Goal: Feedback & Contribution: Leave review/rating

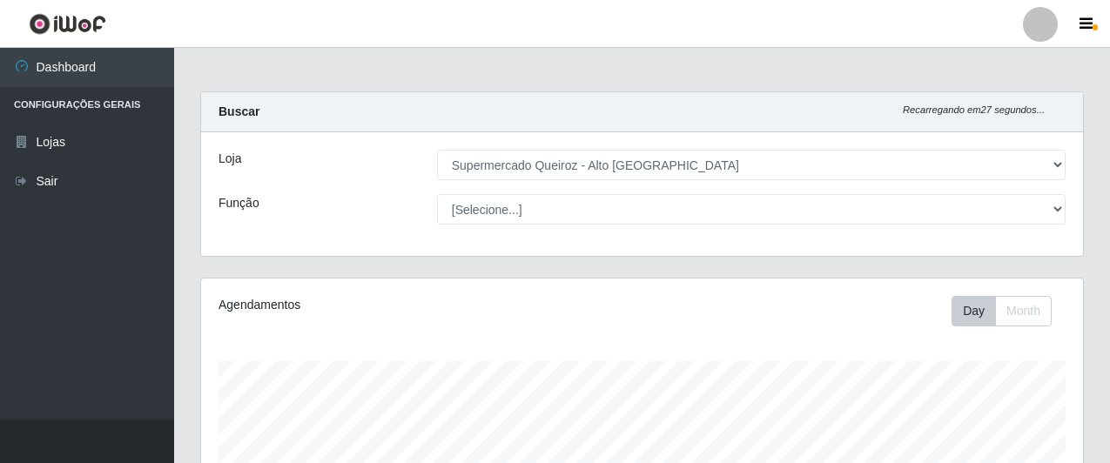
select select "496"
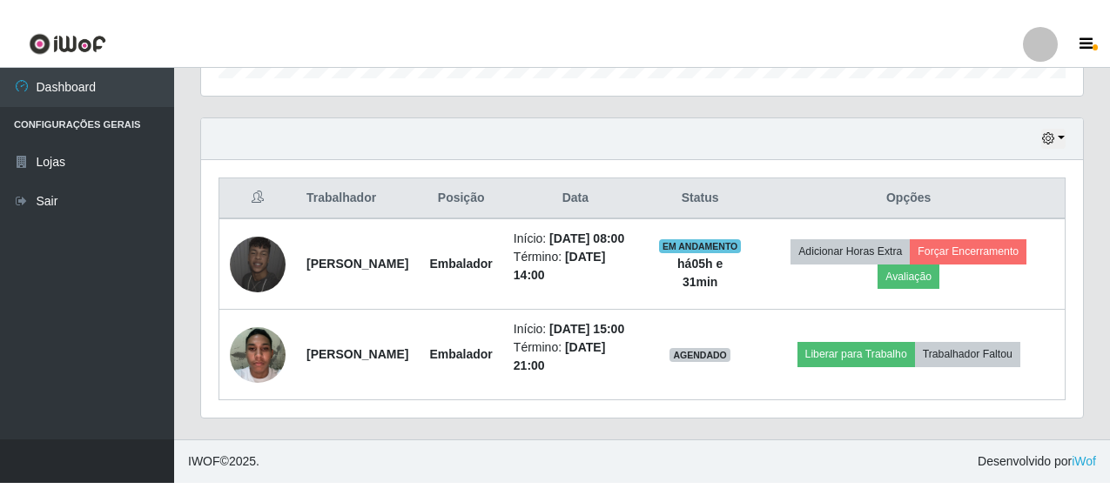
scroll to position [561, 0]
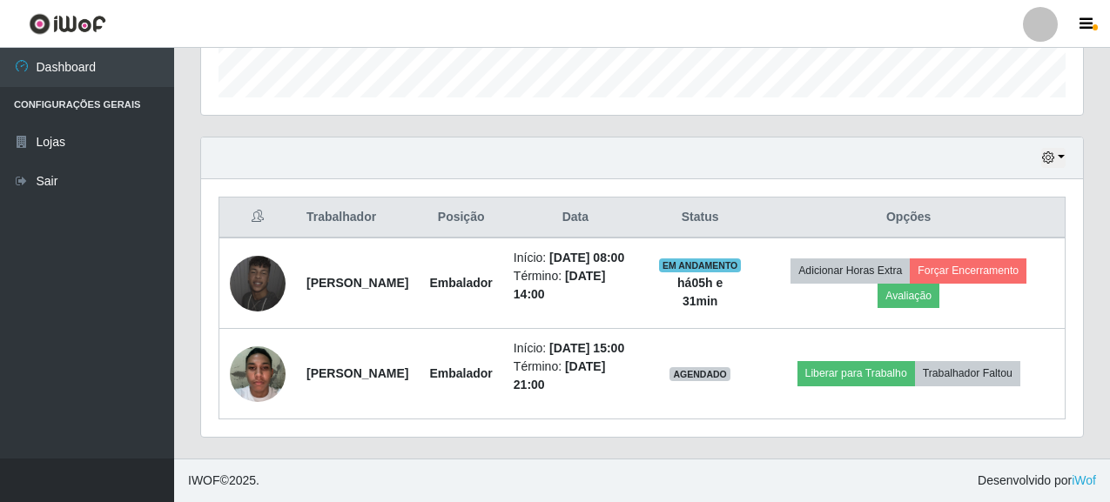
click at [1083, 4] on header "Perfil Alterar Senha Sair" at bounding box center [555, 24] width 1110 height 48
click at [1090, 45] on header "Perfil Alterar Senha Sair" at bounding box center [555, 24] width 1110 height 48
click at [1092, 29] on icon "button" at bounding box center [1085, 25] width 13 height 16
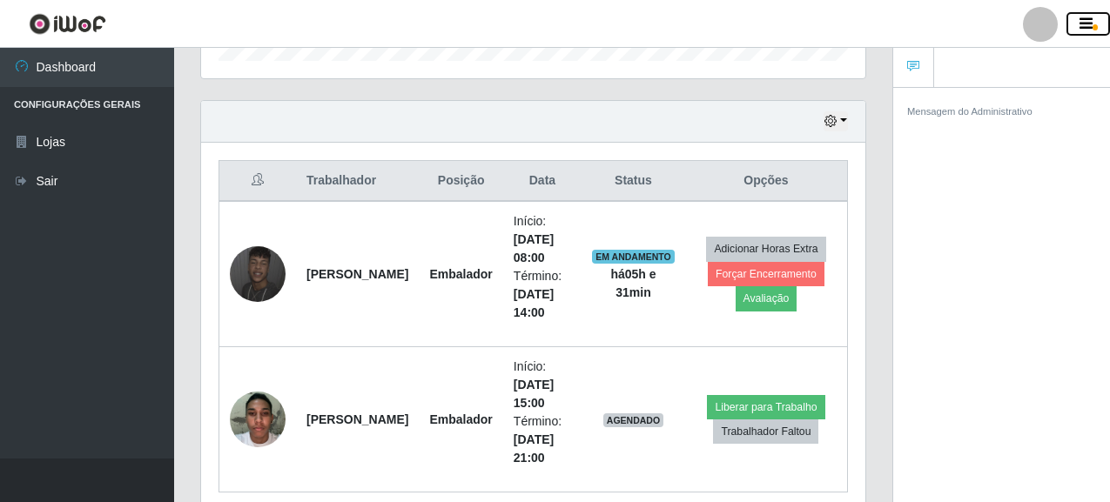
scroll to position [361, 664]
click at [1078, 26] on button "button" at bounding box center [1088, 24] width 44 height 24
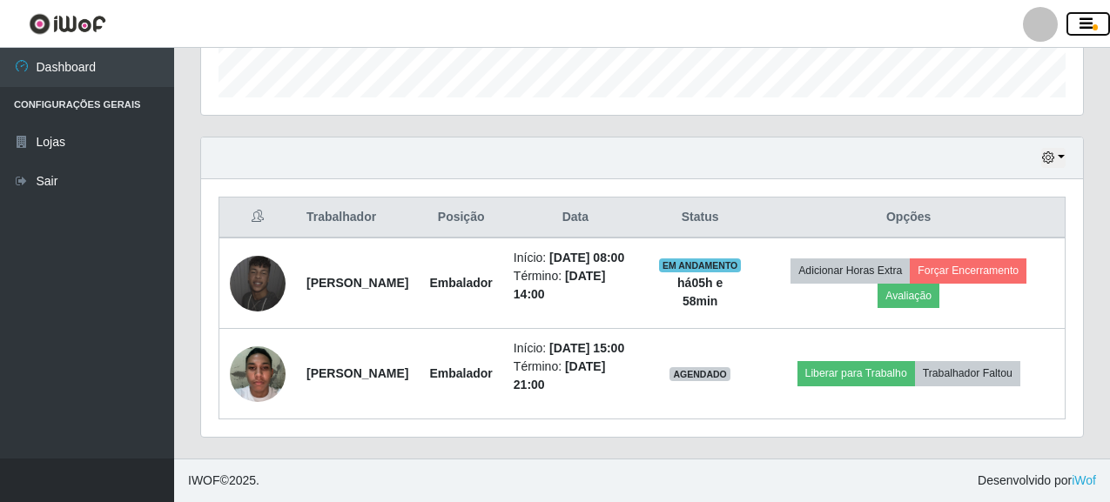
scroll to position [561, 0]
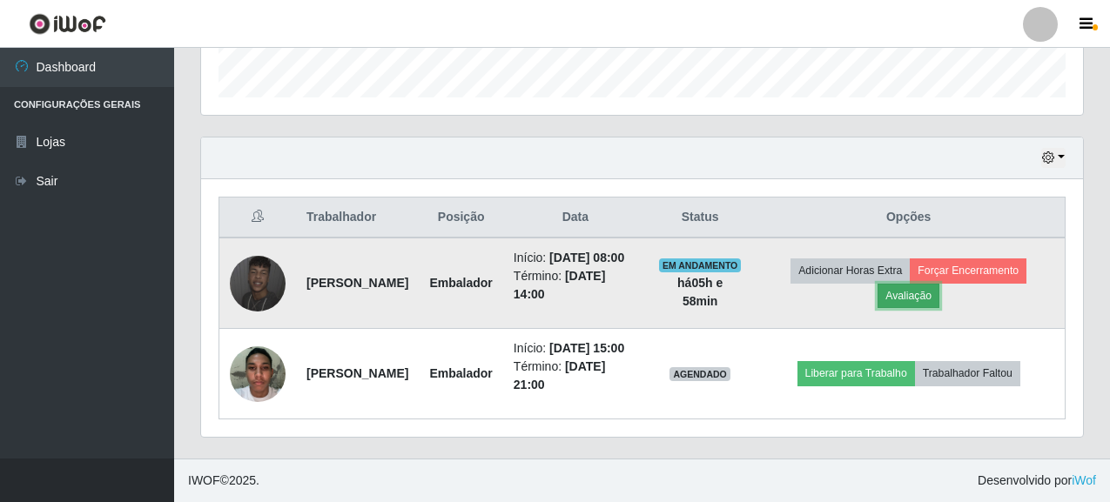
click at [921, 284] on button "Avaliação" at bounding box center [908, 296] width 62 height 24
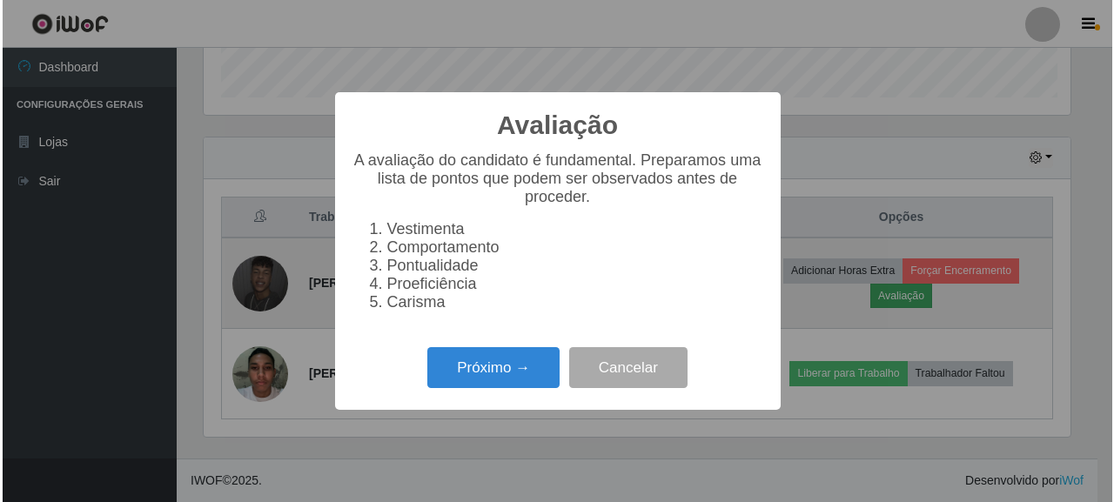
scroll to position [361, 871]
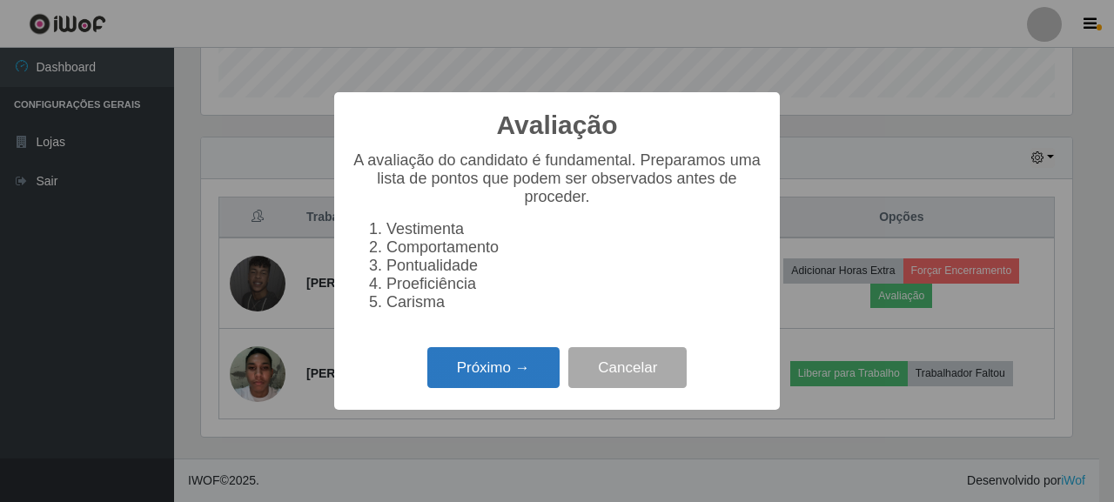
click at [456, 386] on button "Próximo →" at bounding box center [493, 367] width 132 height 41
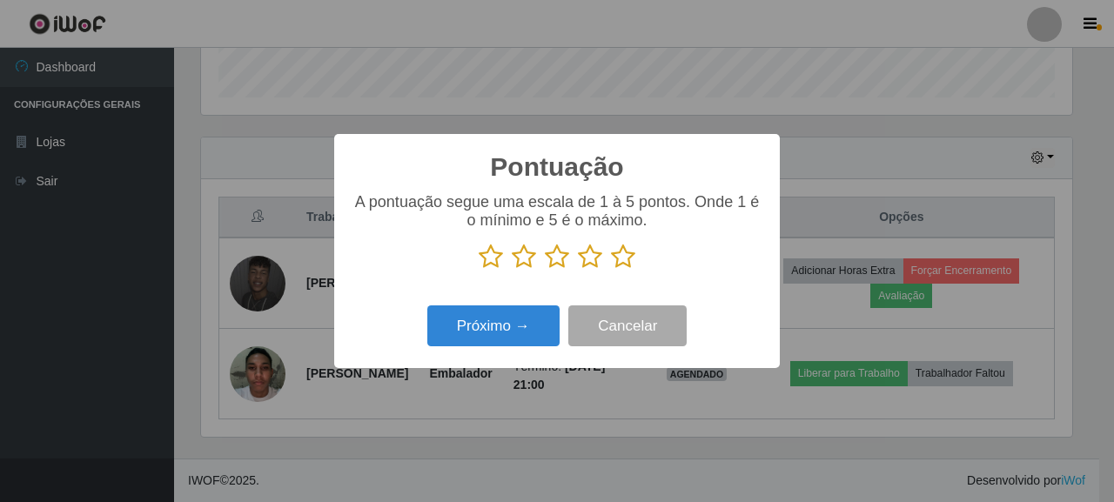
scroll to position [870112, 869601]
click at [556, 255] on icon at bounding box center [557, 257] width 24 height 26
click at [545, 270] on input "radio" at bounding box center [545, 270] width 0 height 0
click at [521, 252] on icon at bounding box center [524, 257] width 24 height 26
click at [512, 270] on input "radio" at bounding box center [512, 270] width 0 height 0
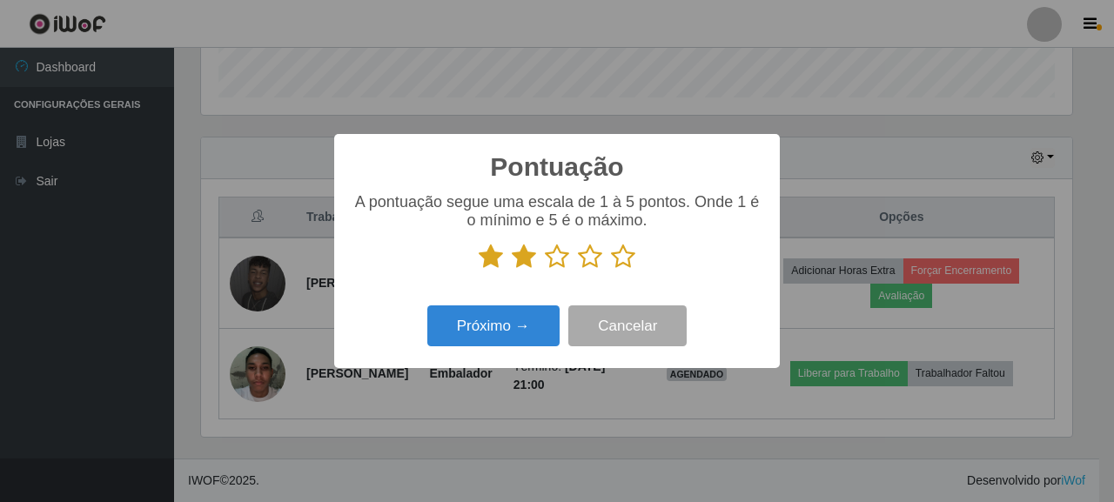
click at [550, 252] on icon at bounding box center [557, 257] width 24 height 26
click at [545, 270] on input "radio" at bounding box center [545, 270] width 0 height 0
click at [519, 259] on icon at bounding box center [524, 257] width 24 height 26
click at [512, 270] on input "radio" at bounding box center [512, 270] width 0 height 0
click at [530, 319] on button "Próximo →" at bounding box center [493, 326] width 132 height 41
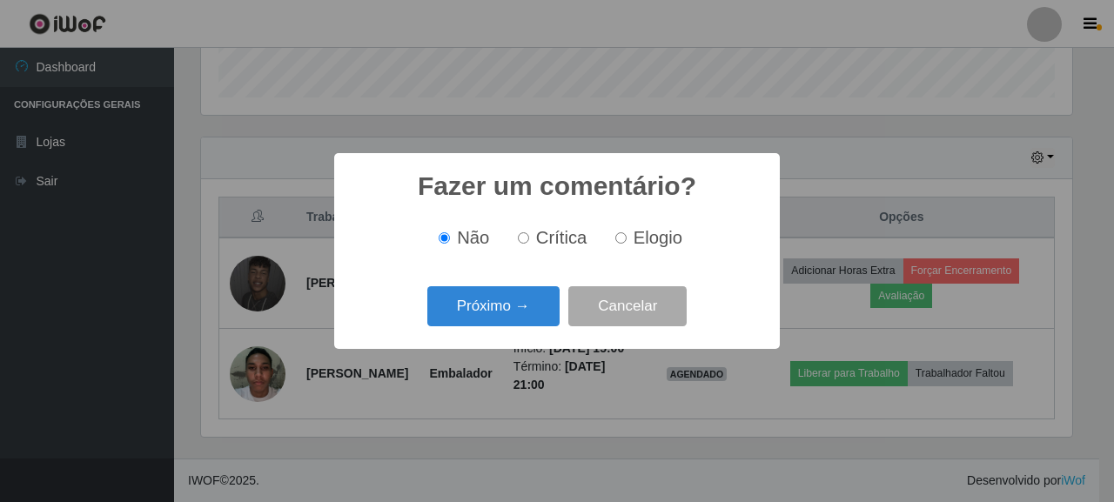
click at [568, 245] on span "Crítica" at bounding box center [561, 237] width 51 height 19
click at [529, 244] on input "Crítica" at bounding box center [523, 237] width 11 height 11
radio input "true"
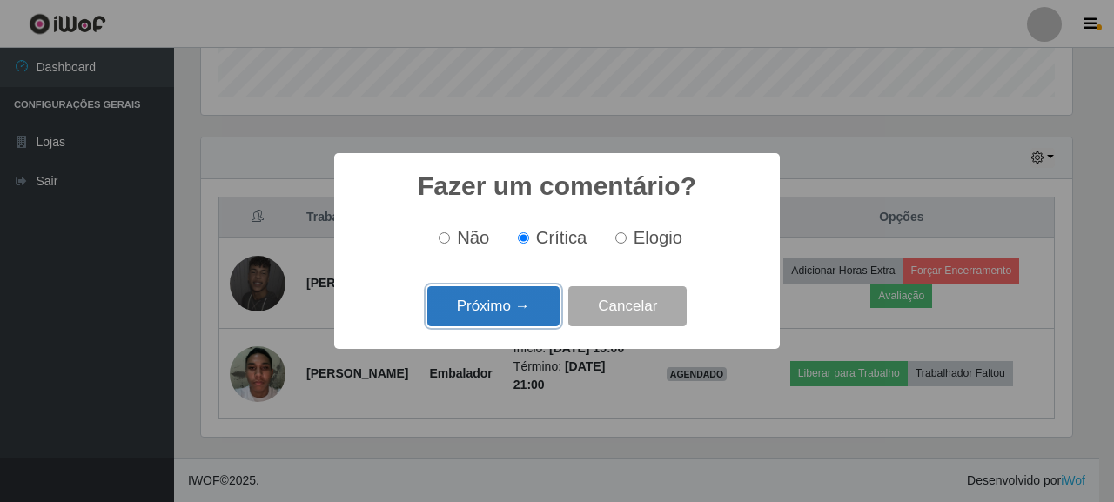
click at [502, 292] on button "Próximo →" at bounding box center [493, 306] width 132 height 41
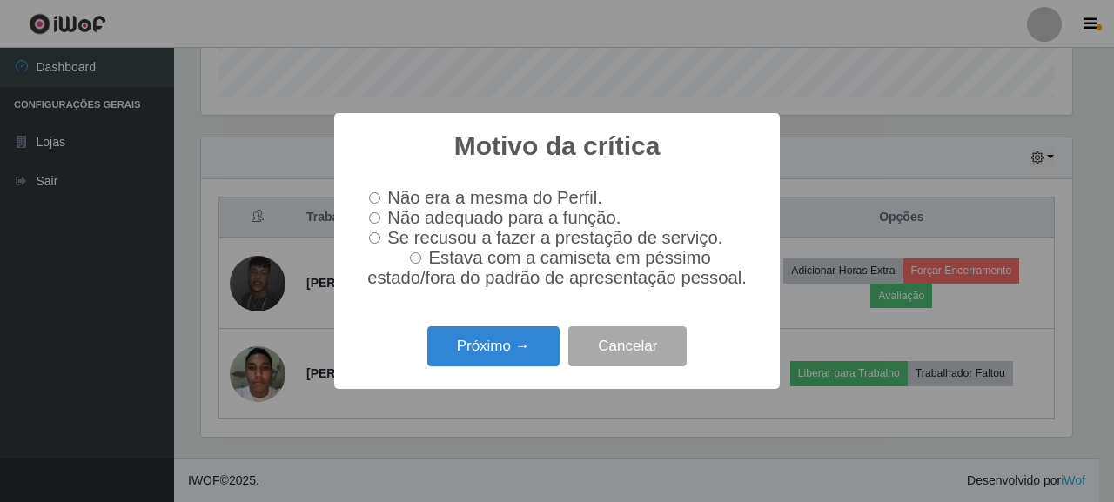
click at [381, 212] on label "Não adequado para a função." at bounding box center [491, 218] width 259 height 20
click at [380, 212] on input "Não adequado para a função." at bounding box center [374, 217] width 11 height 11
radio input "true"
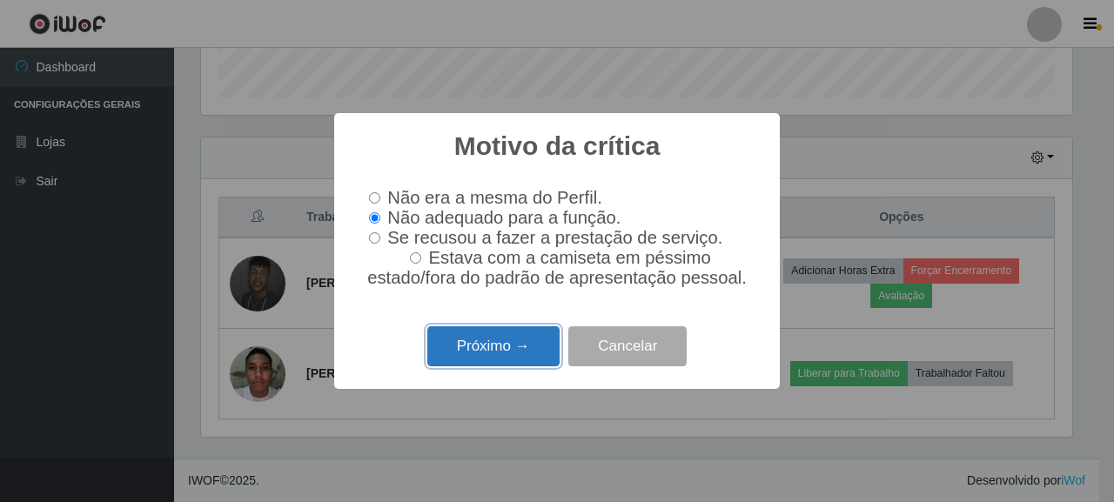
click at [539, 346] on button "Próximo →" at bounding box center [493, 346] width 132 height 41
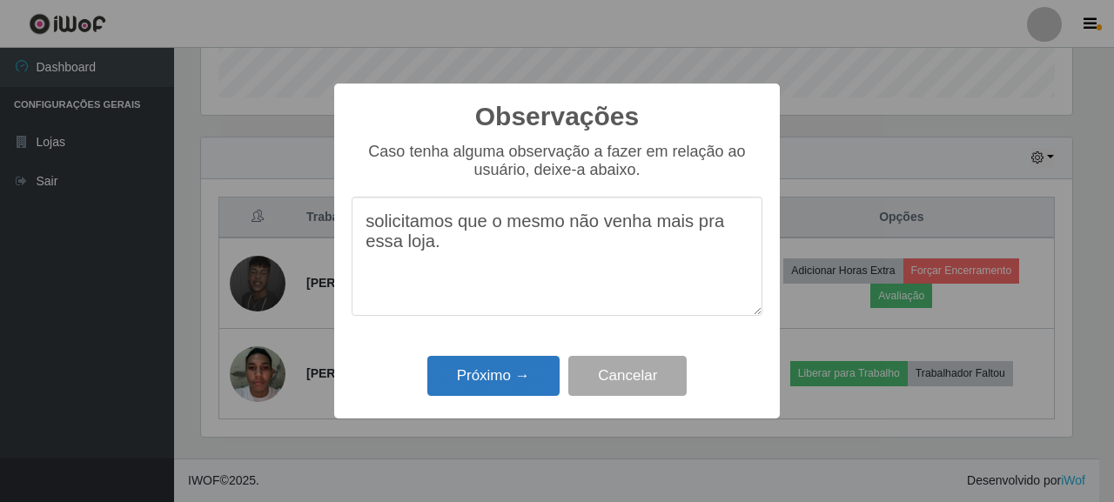
type textarea "solicitamos que o mesmo não venha mais pra essa loja."
click at [507, 364] on button "Próximo →" at bounding box center [493, 376] width 132 height 41
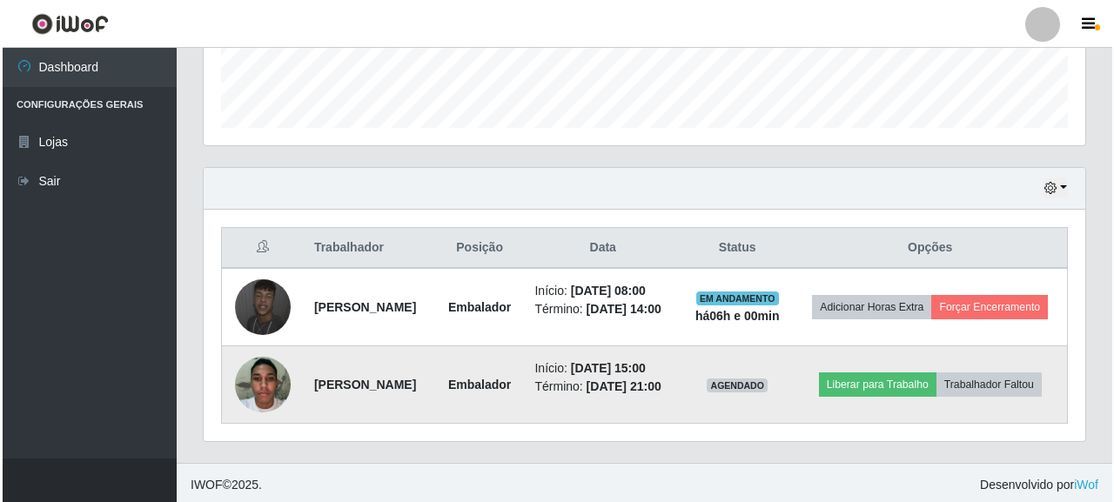
scroll to position [525, 0]
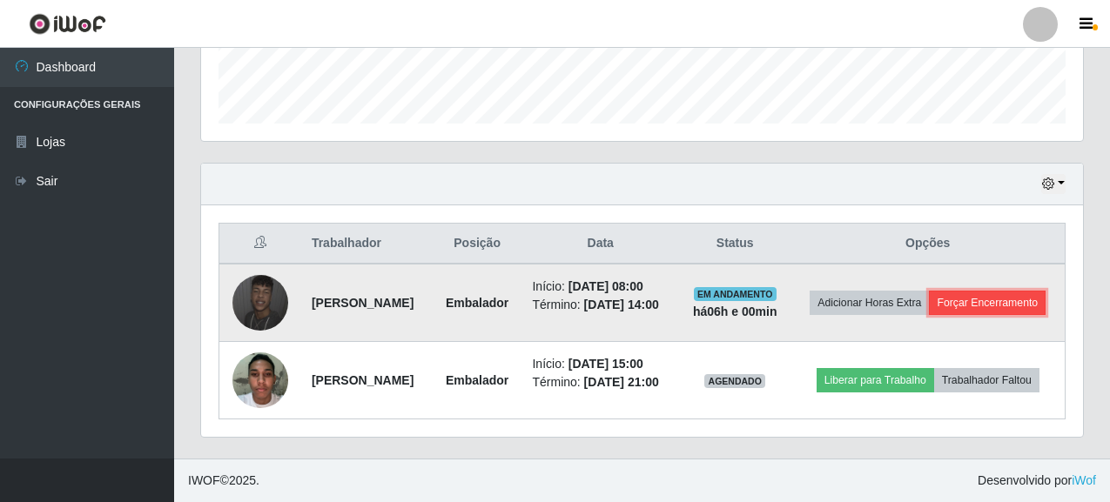
click at [929, 293] on button "Forçar Encerramento" at bounding box center [987, 303] width 117 height 24
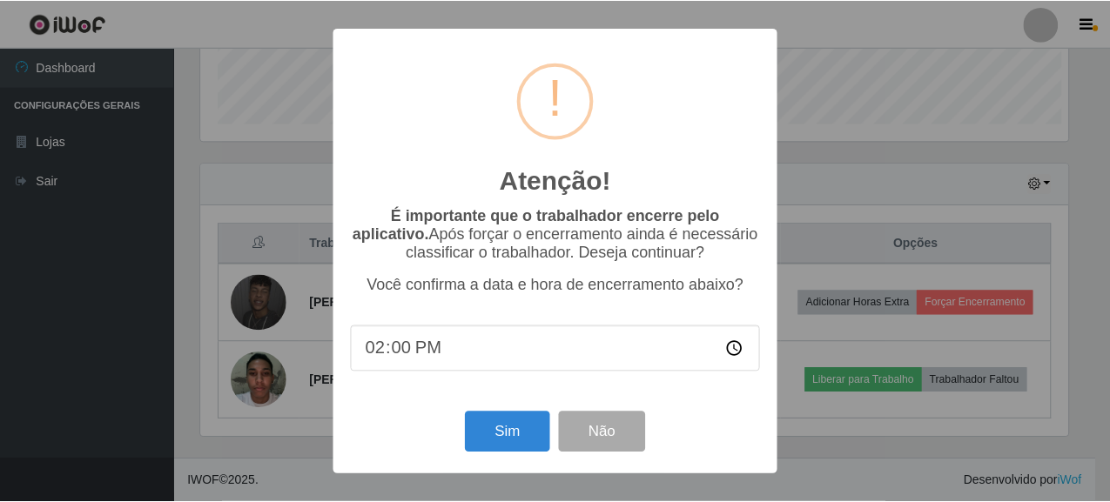
scroll to position [361, 871]
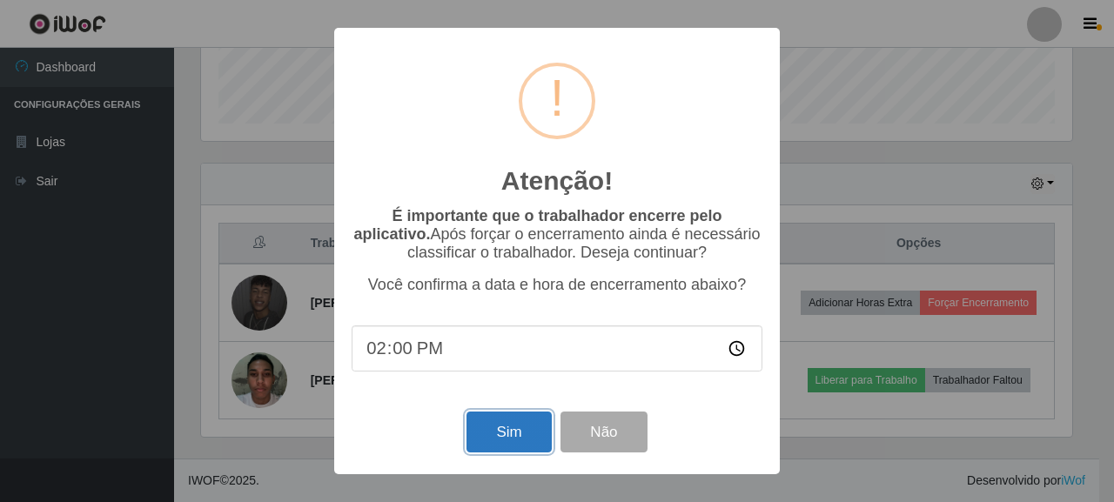
click at [490, 447] on button "Sim" at bounding box center [509, 432] width 84 height 41
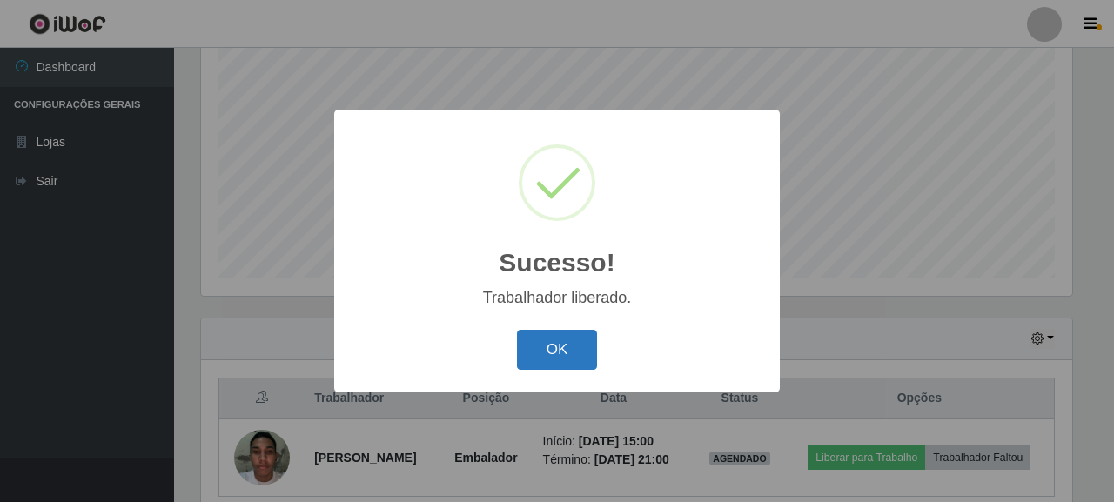
click at [546, 350] on button "OK" at bounding box center [557, 350] width 81 height 41
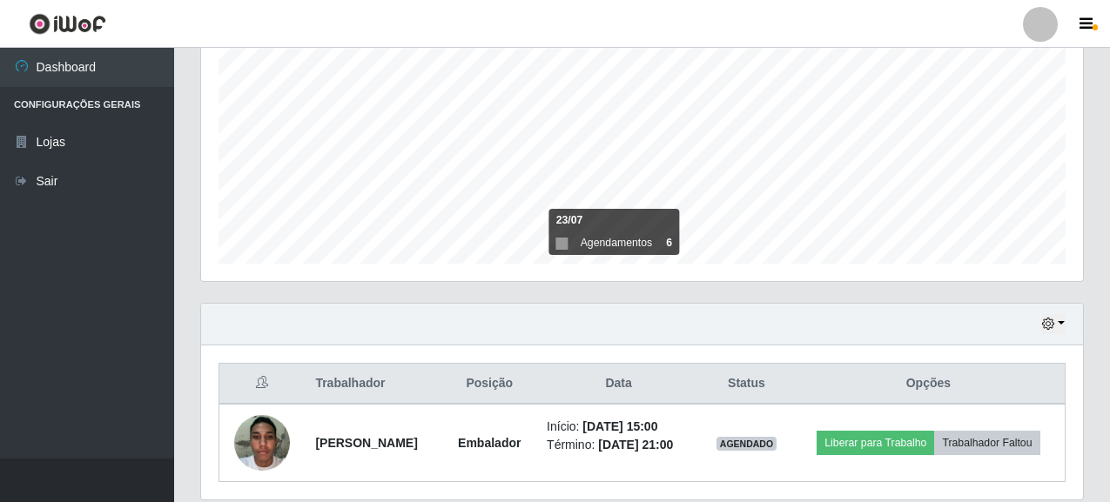
scroll to position [421, 0]
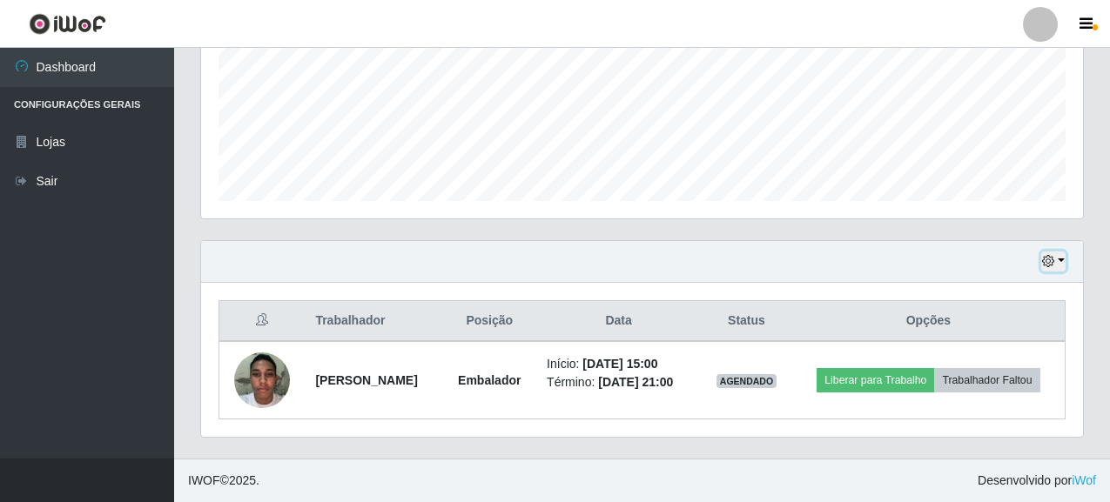
click at [1061, 262] on button "button" at bounding box center [1053, 262] width 24 height 20
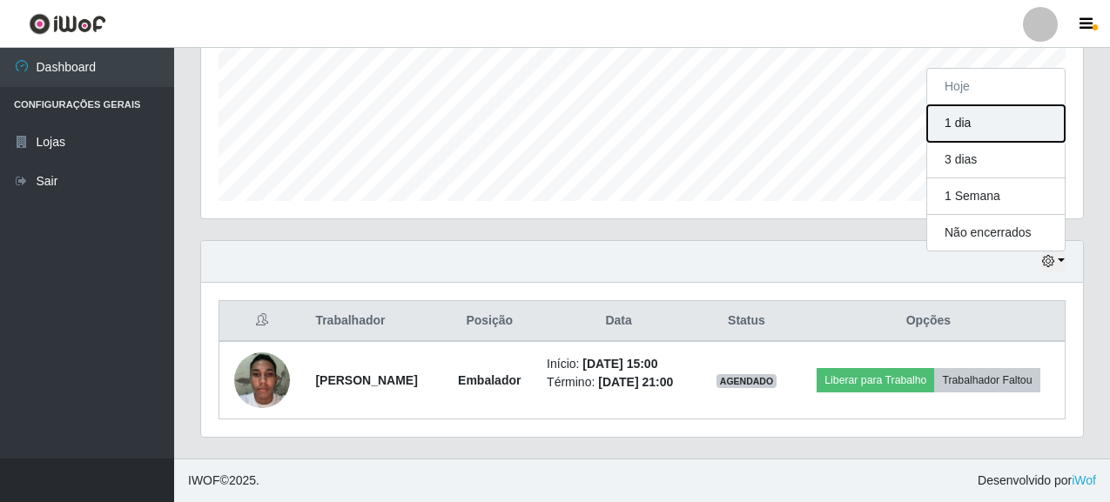
click at [985, 128] on button "1 dia" at bounding box center [996, 123] width 138 height 37
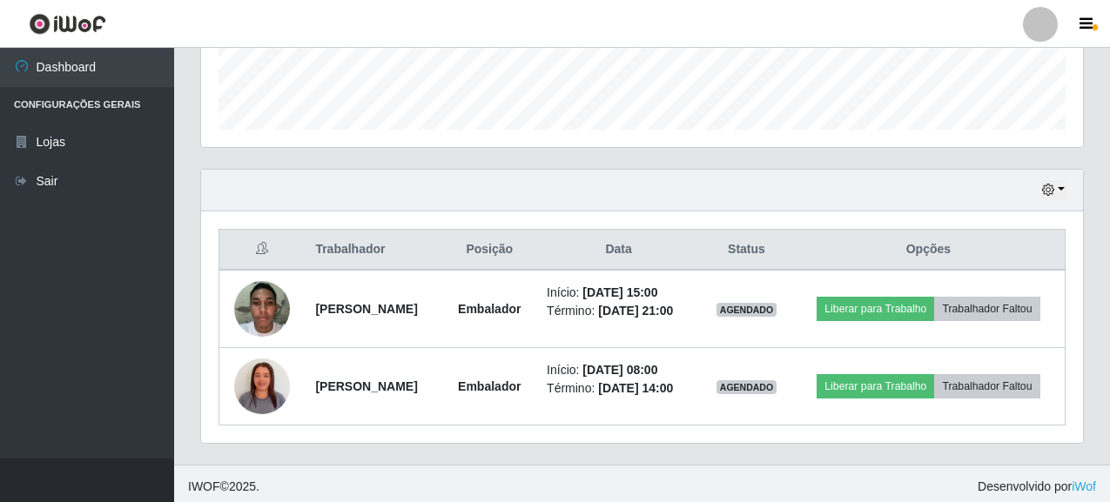
scroll to position [499, 0]
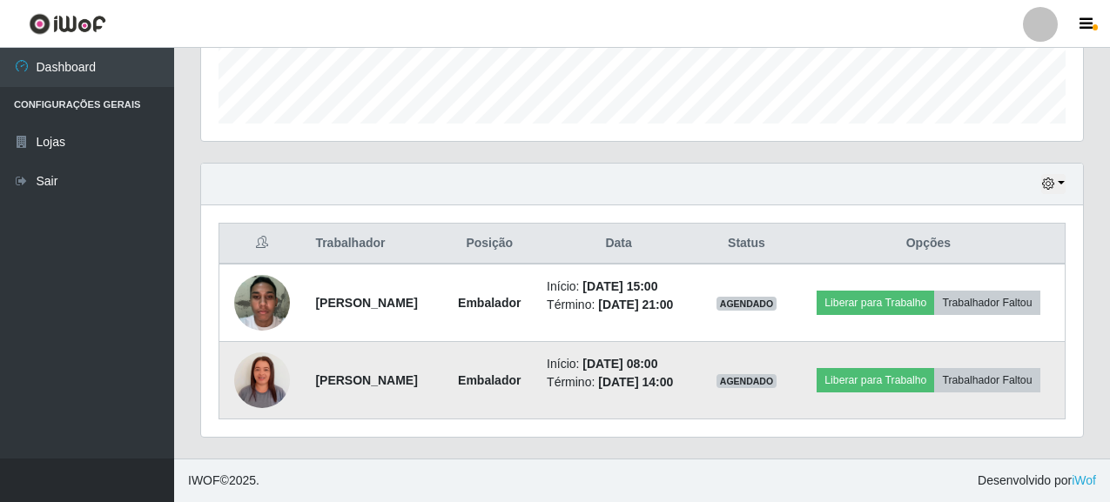
click at [254, 382] on img at bounding box center [262, 380] width 56 height 99
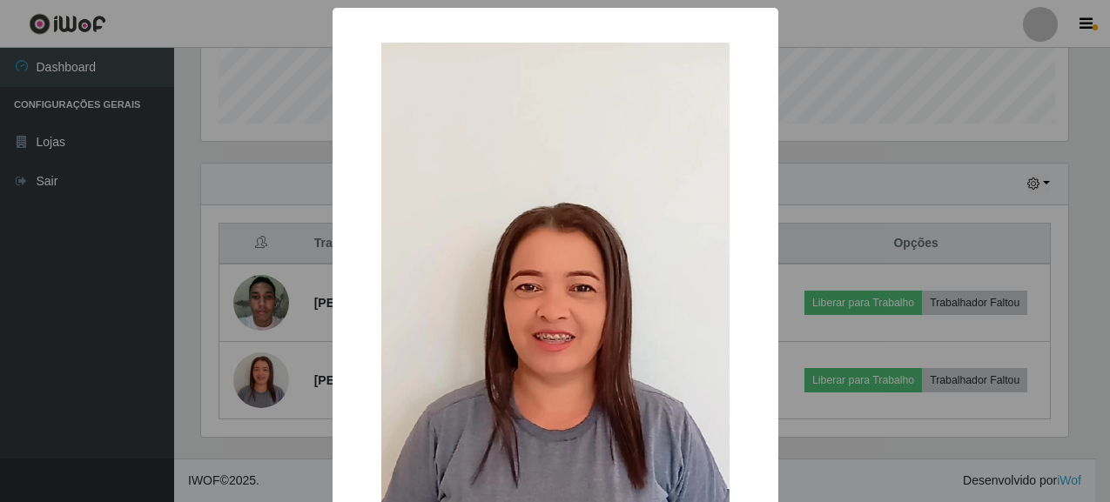
scroll to position [361, 871]
click at [37, 320] on div "× OK Cancel" at bounding box center [557, 251] width 1114 height 502
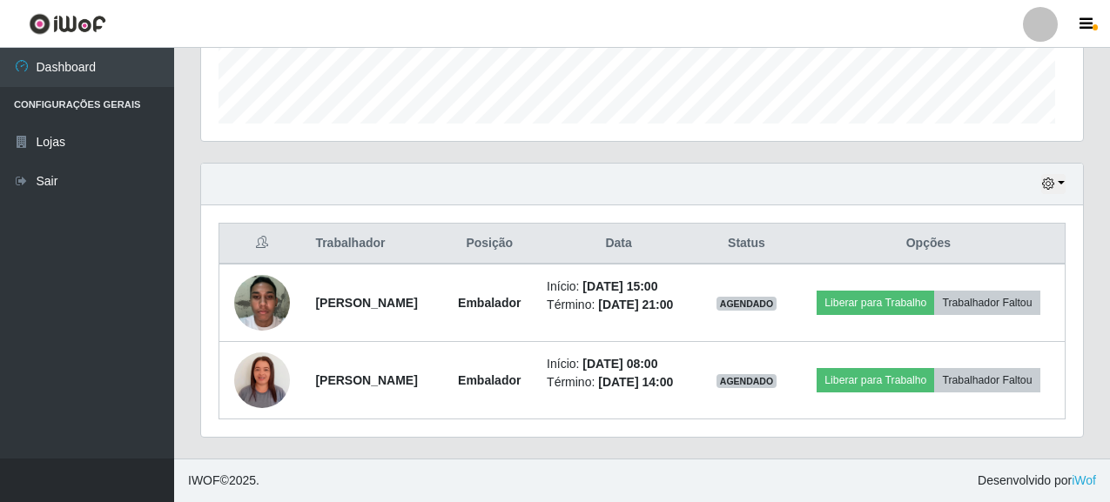
scroll to position [361, 882]
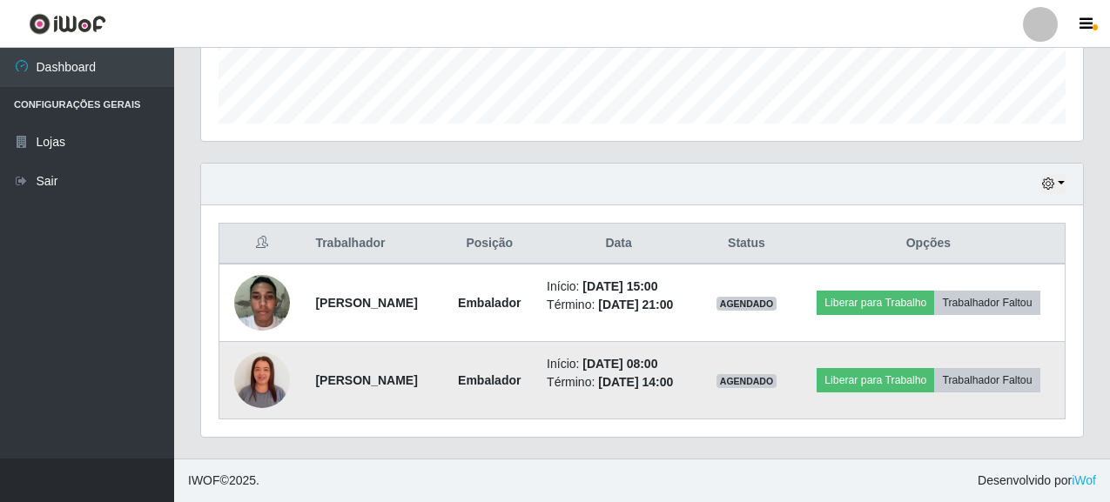
click at [890, 413] on td "Liberar para Trabalho Trabalhador Faltou" at bounding box center [928, 380] width 273 height 77
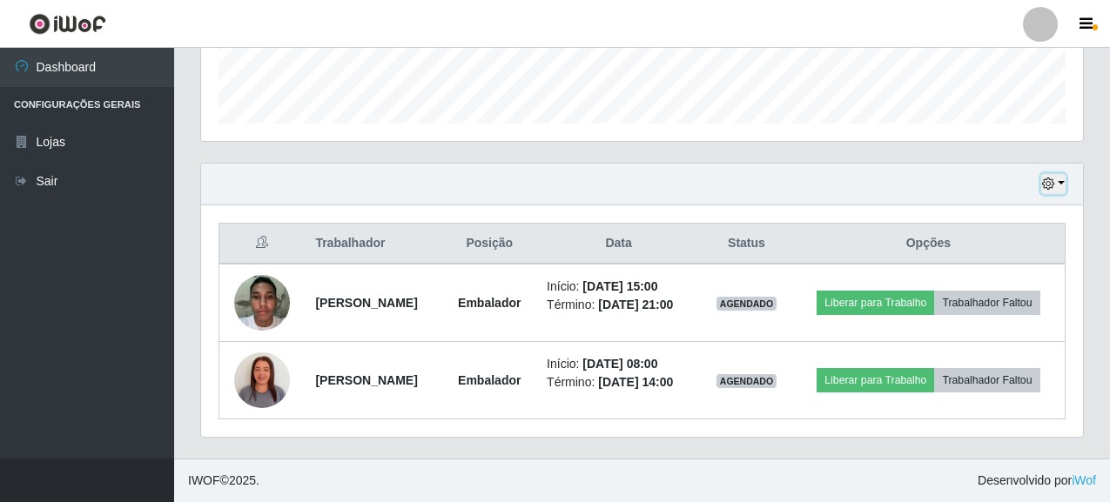
click at [1059, 184] on button "button" at bounding box center [1053, 184] width 24 height 20
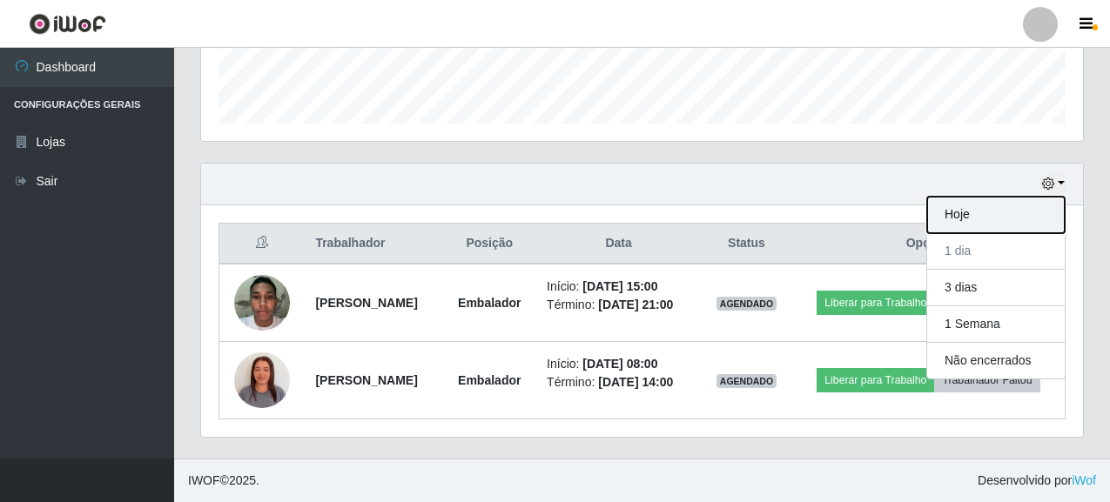
click at [970, 219] on button "Hoje" at bounding box center [996, 215] width 138 height 37
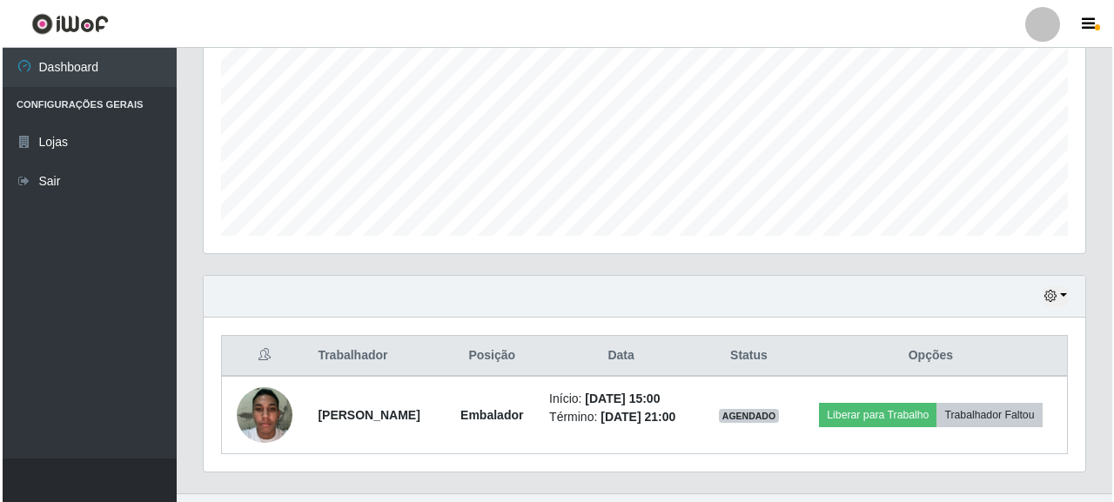
scroll to position [421, 0]
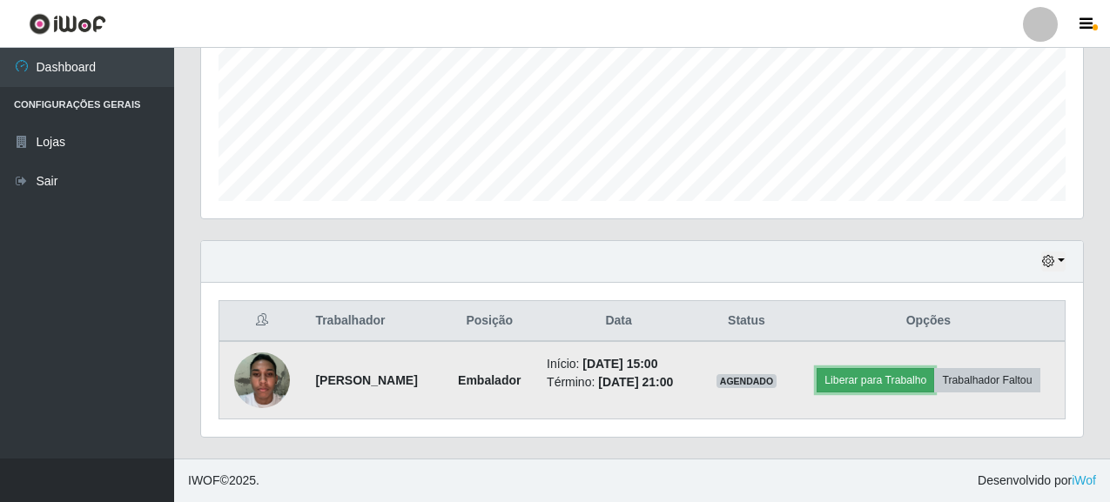
click at [889, 374] on button "Liberar para Trabalho" at bounding box center [876, 380] width 118 height 24
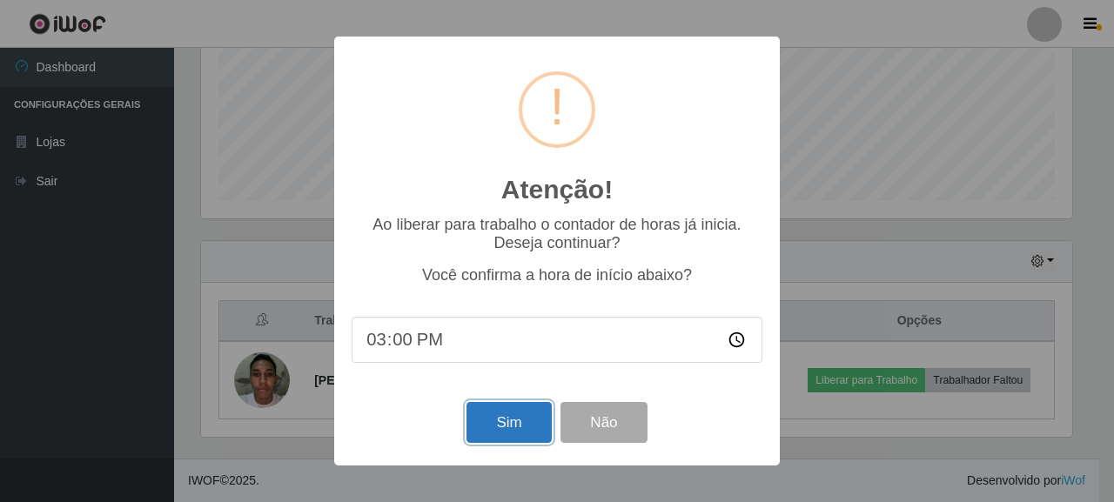
click at [524, 427] on button "Sim" at bounding box center [509, 422] width 84 height 41
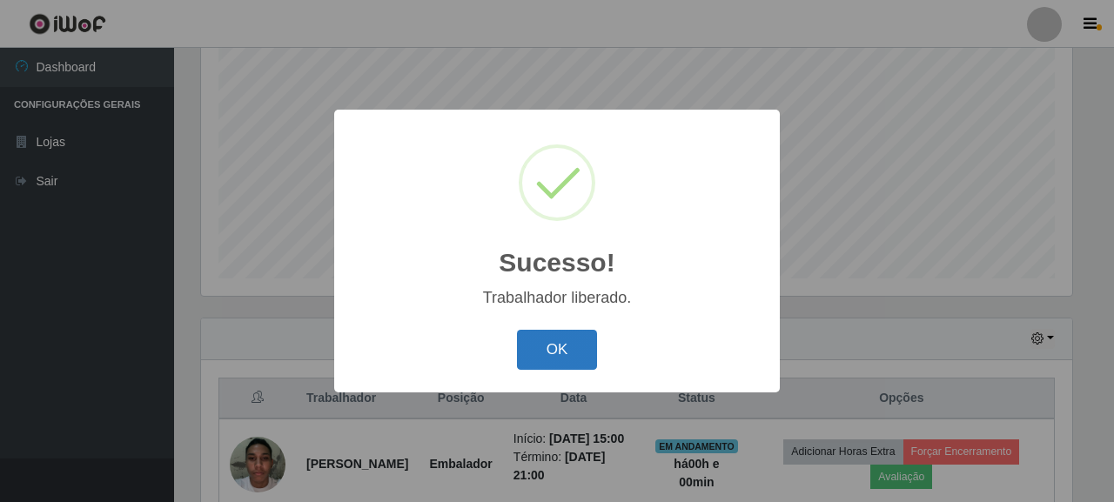
click at [547, 356] on button "OK" at bounding box center [557, 350] width 81 height 41
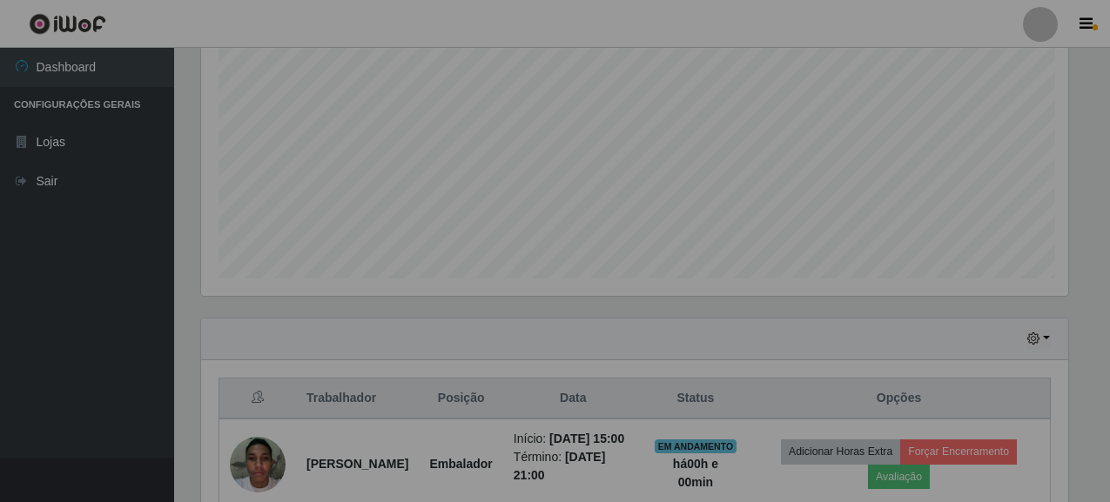
scroll to position [361, 882]
